Goal: Information Seeking & Learning: Learn about a topic

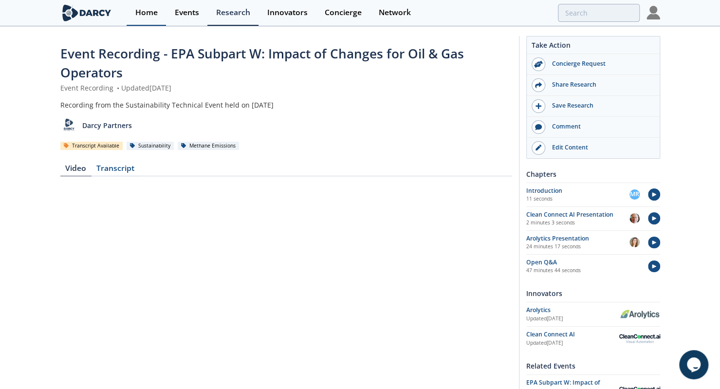
click at [137, 6] on link "Home" at bounding box center [146, 13] width 39 height 26
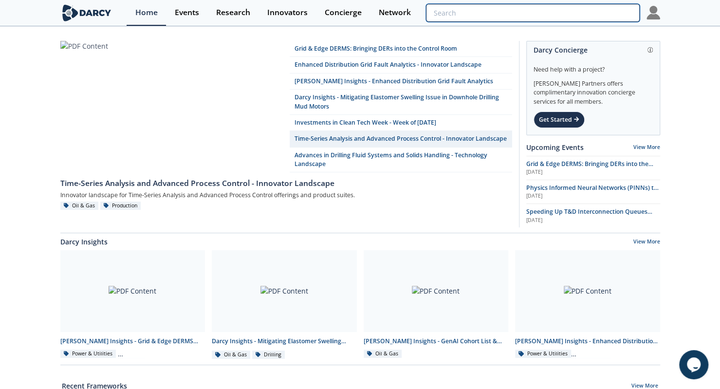
click at [624, 11] on input "search" at bounding box center [532, 13] width 213 height 18
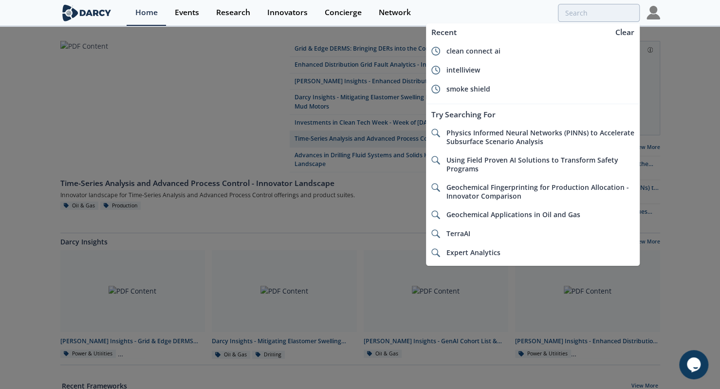
click at [694, 70] on div at bounding box center [360, 194] width 720 height 389
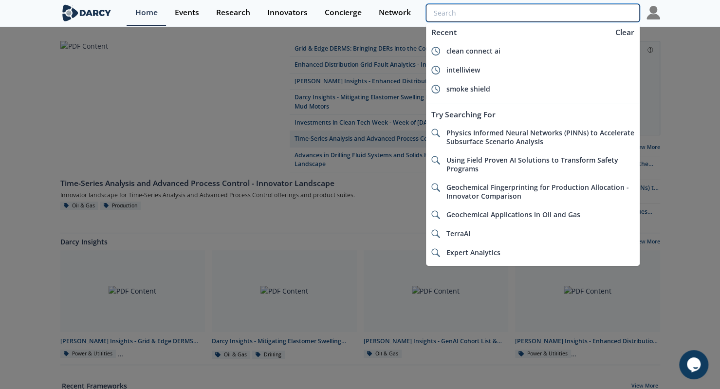
click at [619, 16] on input "search" at bounding box center [532, 13] width 213 height 18
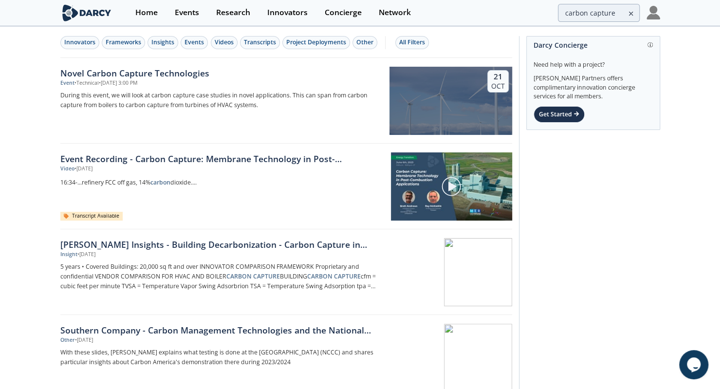
click at [121, 41] on div "Frameworks" at bounding box center [124, 42] width 36 height 9
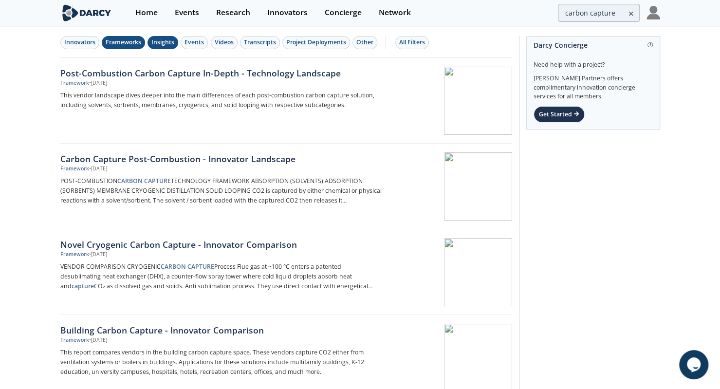
click at [164, 38] on div "Insights" at bounding box center [162, 42] width 23 height 9
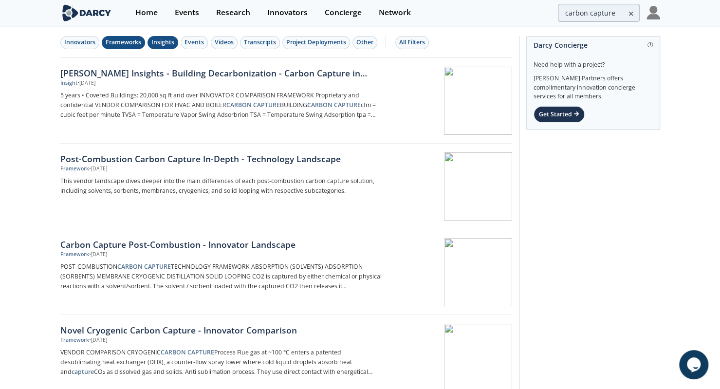
click at [121, 40] on div "Frameworks" at bounding box center [124, 42] width 36 height 9
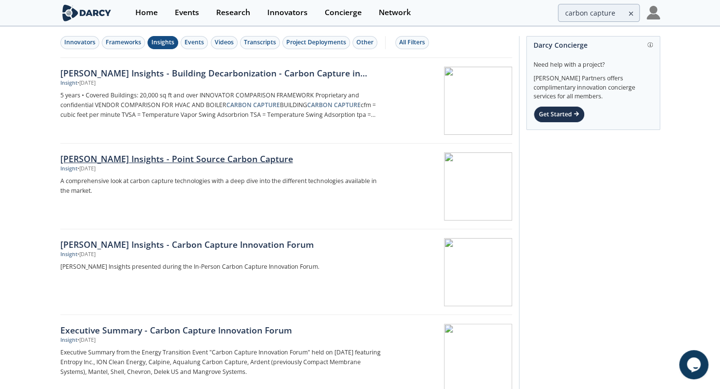
click at [154, 165] on div "Insight • Jan 31, 2025" at bounding box center [221, 169] width 322 height 8
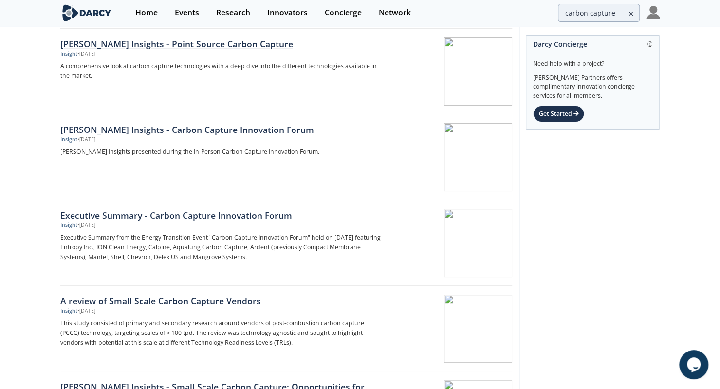
scroll to position [115, 0]
click at [173, 219] on div "Executive Summary - Carbon Capture Innovation Forum" at bounding box center [221, 214] width 322 height 13
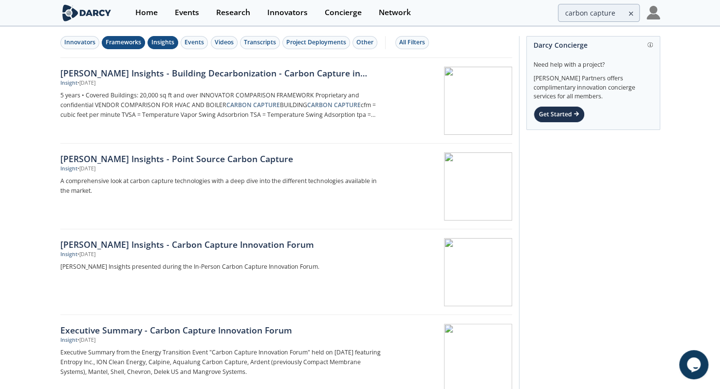
click at [104, 39] on button "Frameworks" at bounding box center [123, 42] width 43 height 13
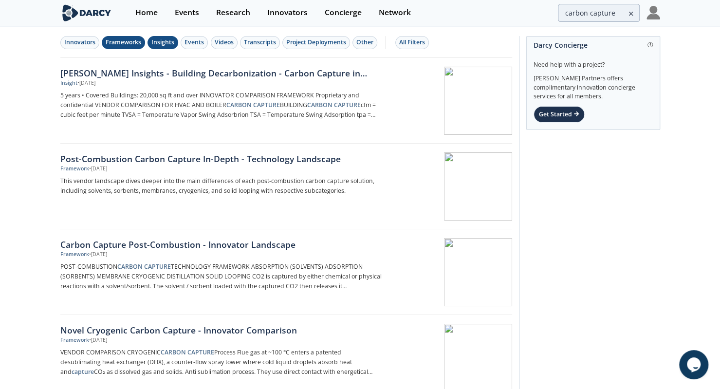
click at [164, 40] on div "Insights" at bounding box center [162, 42] width 23 height 9
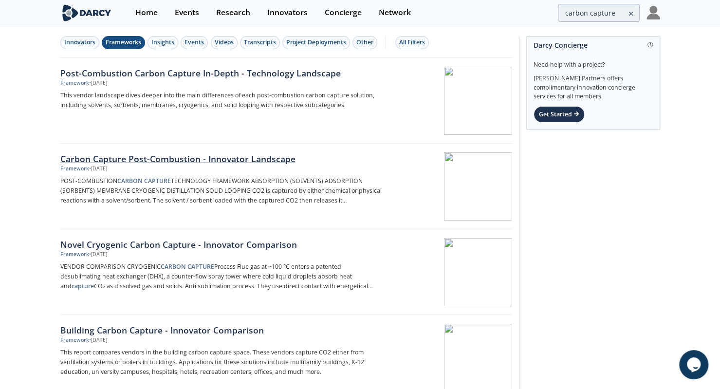
click at [158, 164] on div "Carbon Capture Post-Combustion - Innovator Landscape" at bounding box center [221, 158] width 322 height 13
click at [145, 74] on div "Post-Combustion Carbon Capture In-Depth - Technology Landscape" at bounding box center [221, 73] width 322 height 13
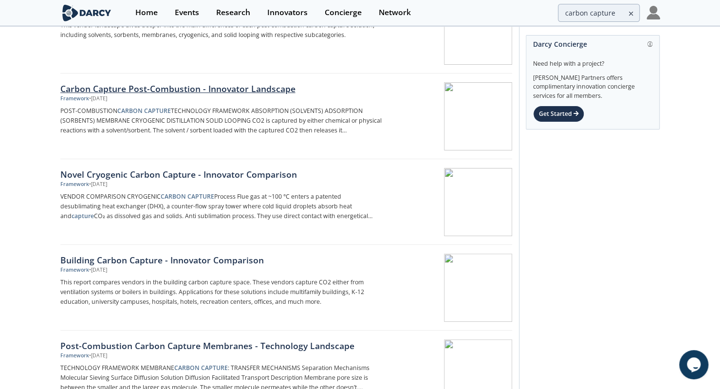
scroll to position [80, 0]
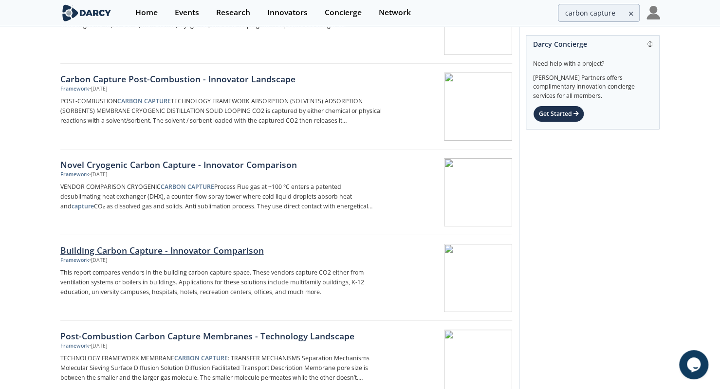
click at [149, 246] on div "Building Carbon Capture - Innovator Comparison" at bounding box center [221, 250] width 322 height 13
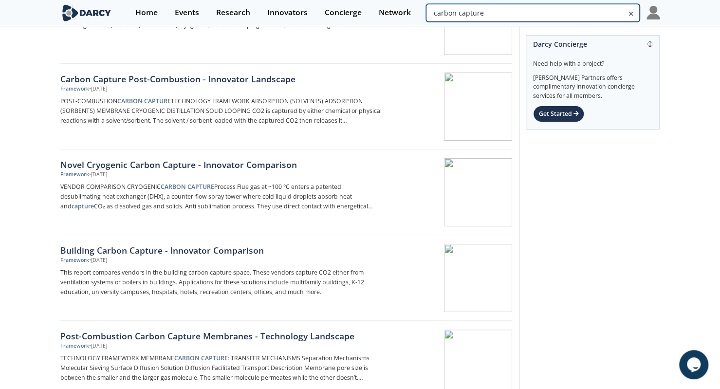
click at [599, 13] on input "carbon capture" at bounding box center [532, 13] width 213 height 18
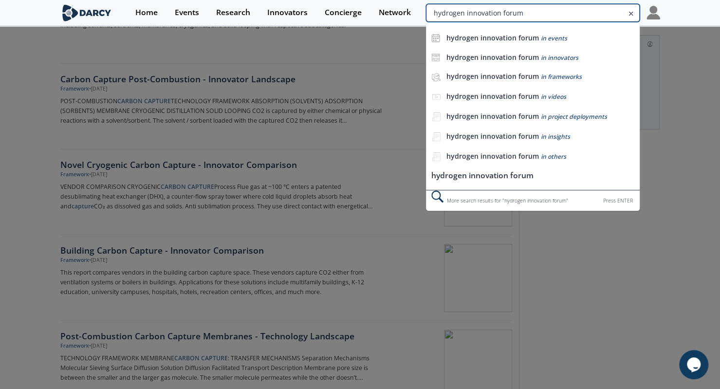
type input "hydrogen innovation forum"
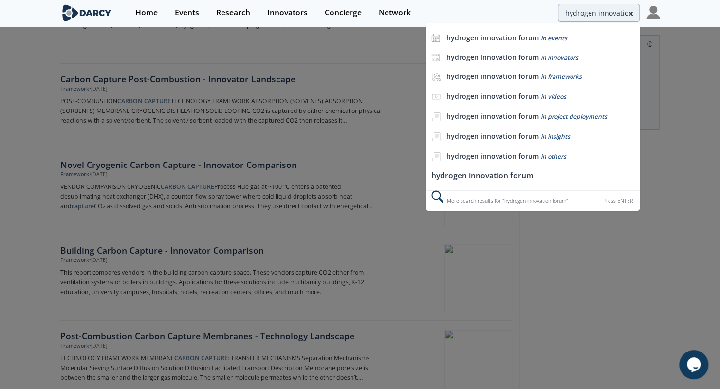
scroll to position [0, 0]
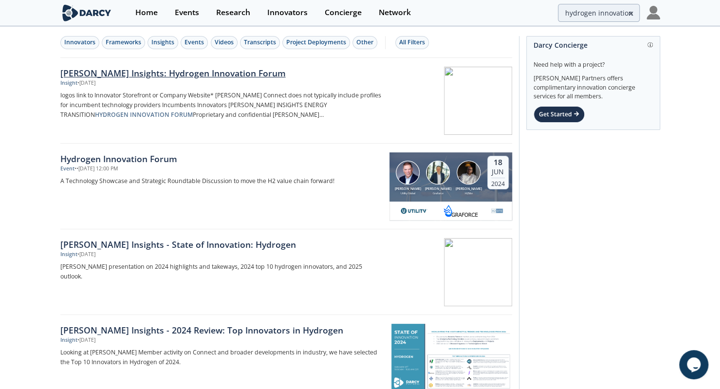
click at [216, 79] on div "Insight • Jun 20, 2024" at bounding box center [221, 83] width 322 height 8
click at [168, 43] on div "Insights" at bounding box center [162, 42] width 23 height 9
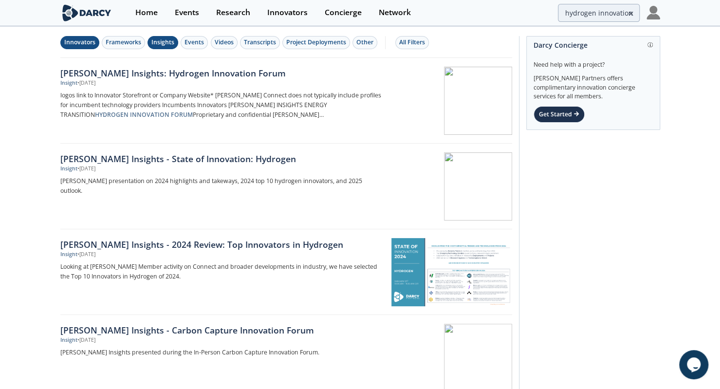
click at [82, 48] on button "Innovators" at bounding box center [79, 42] width 39 height 13
click at [163, 44] on div "Insights" at bounding box center [162, 42] width 23 height 9
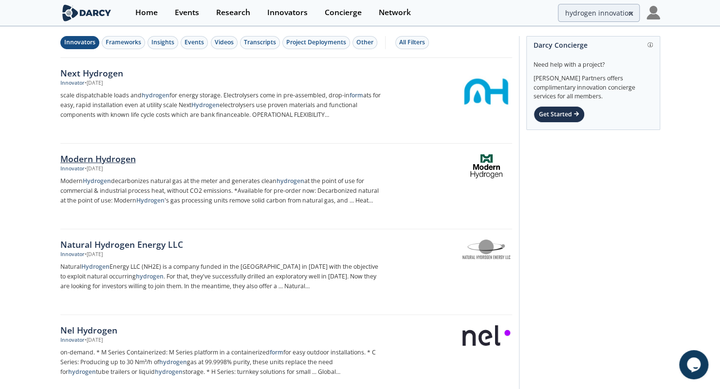
click at [107, 153] on div "Modern Hydrogen" at bounding box center [221, 158] width 322 height 13
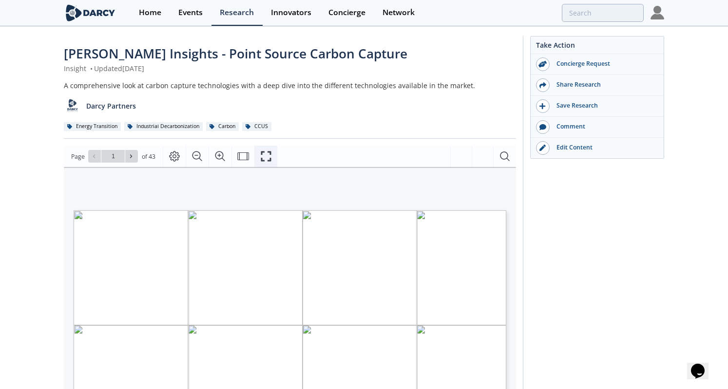
click at [256, 160] on button "Fullscreen" at bounding box center [265, 156] width 23 height 21
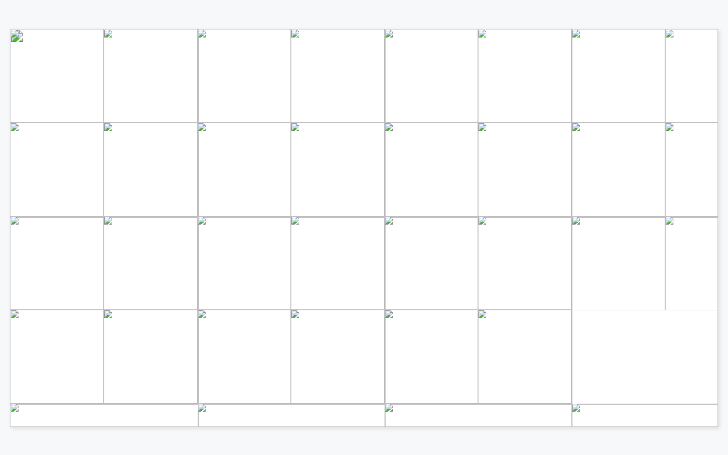
click at [647, 216] on span "Page 1" at bounding box center [578, 390] width 1102 height 689
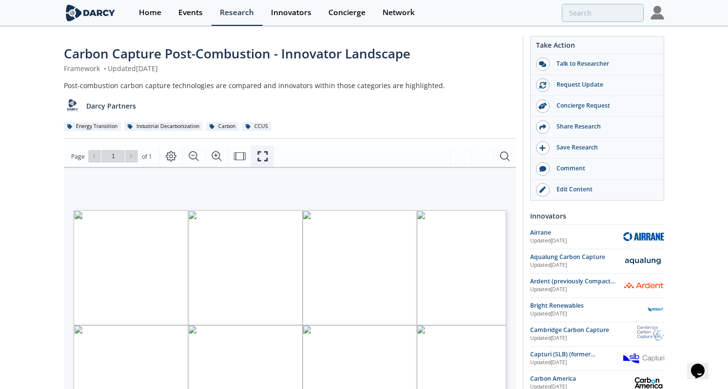
click at [266, 158] on icon "Fullscreen" at bounding box center [262, 156] width 10 height 10
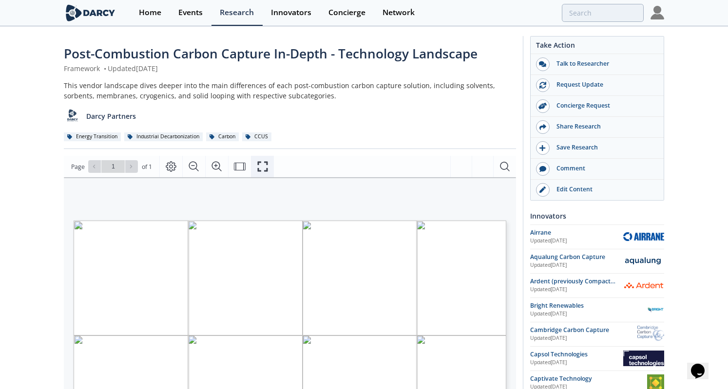
click at [265, 164] on icon "Fullscreen" at bounding box center [262, 167] width 10 height 10
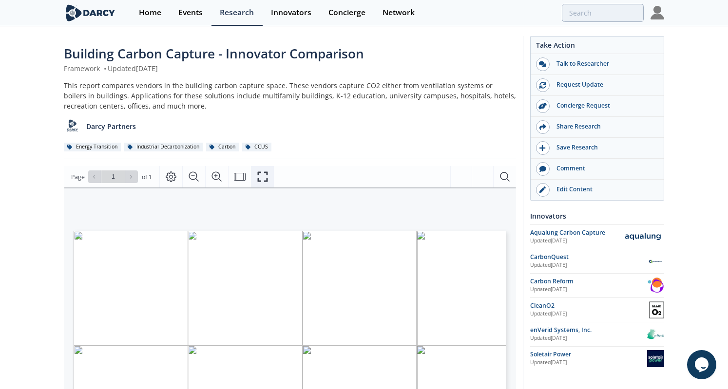
click at [264, 178] on icon "Fullscreen" at bounding box center [263, 177] width 12 height 12
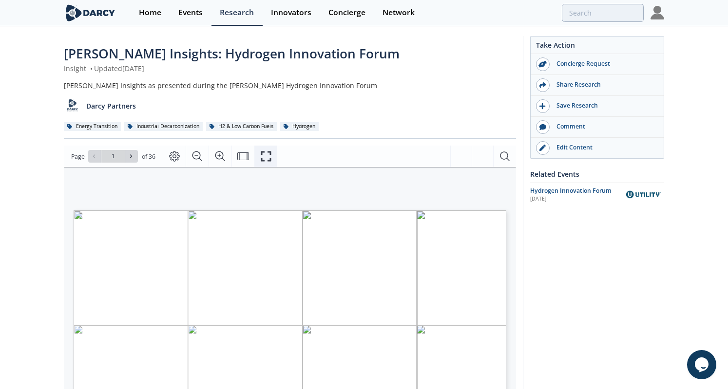
click at [262, 156] on icon "Fullscreen" at bounding box center [266, 157] width 12 height 12
